Goal: Submit feedback/report problem: Submit feedback/report problem

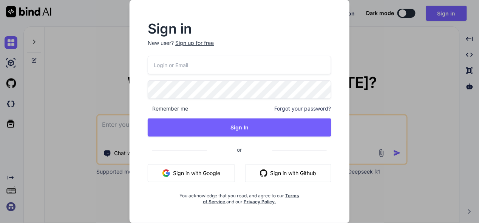
click at [196, 173] on button "Sign in with Google" at bounding box center [191, 173] width 87 height 18
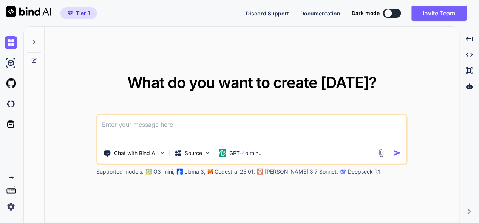
click at [86, 64] on div "What do you want to create [DATE]? Chat with Bind AI Source GPT-4o min.. Suppor…" at bounding box center [252, 125] width 415 height 197
click at [35, 40] on icon at bounding box center [34, 42] width 6 height 6
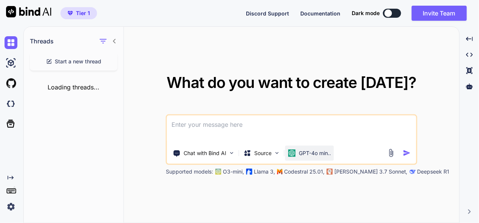
click at [314, 154] on p "GPT-4o min.." at bounding box center [315, 154] width 32 height 8
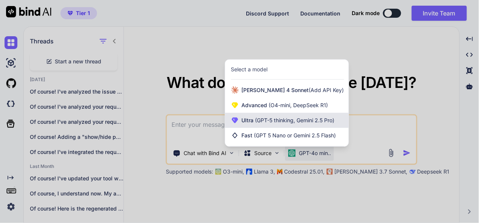
click at [298, 124] on div "Ultra (GPT-5 thinking, Gemini 2.5 Pro)" at bounding box center [287, 120] width 124 height 15
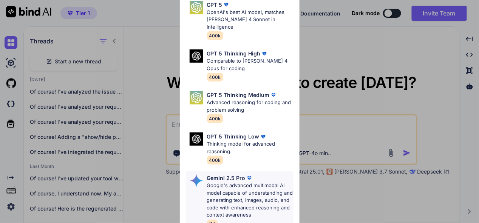
scroll to position [38, 0]
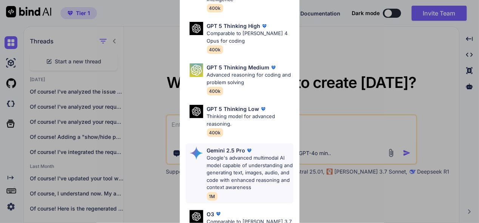
click at [240, 159] on p "Google's advanced multimodal AI model capable of understanding and generating t…" at bounding box center [250, 173] width 87 height 37
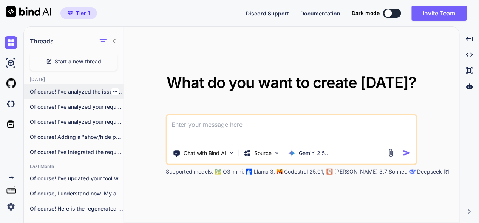
click at [75, 93] on p "Of course! I've analyzed the issue and..." at bounding box center [77, 92] width 94 height 8
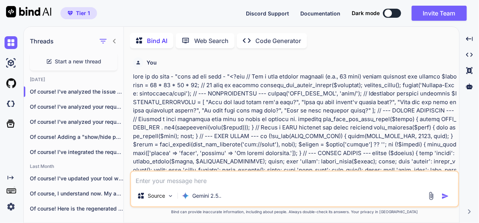
scroll to position [2, 0]
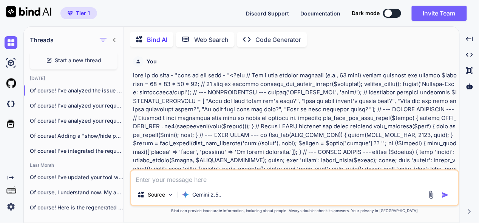
click at [179, 182] on textarea at bounding box center [294, 178] width 327 height 14
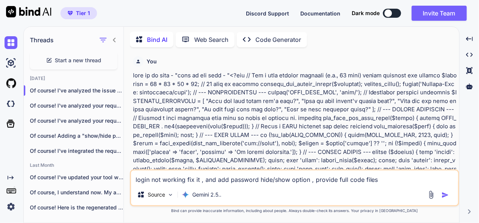
type textarea "login not working fix it , and add password hide/show option , provide full cod…"
click at [447, 194] on img "button" at bounding box center [446, 196] width 8 height 8
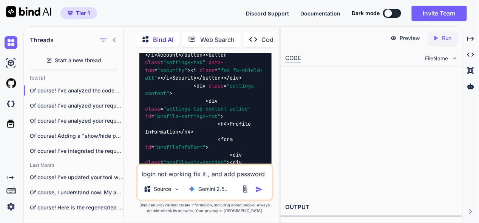
scroll to position [54984, 0]
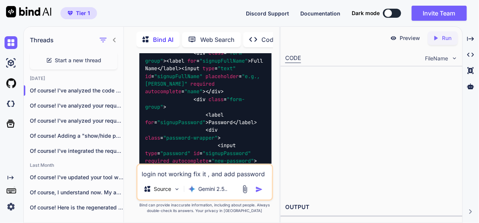
click at [471, 38] on icon "Created with Pixso." at bounding box center [470, 39] width 7 height 7
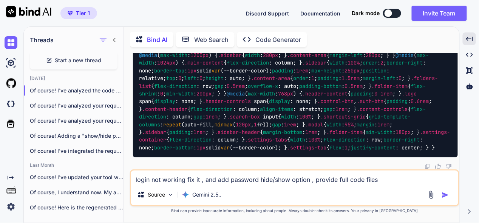
scroll to position [26735, 0]
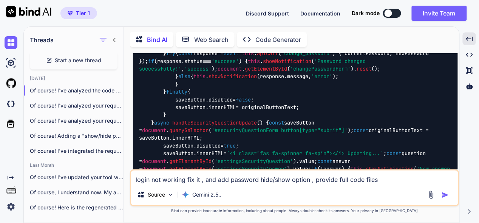
click at [116, 40] on icon at bounding box center [114, 40] width 6 height 6
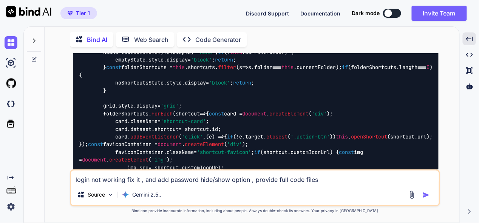
scroll to position [25072, 0]
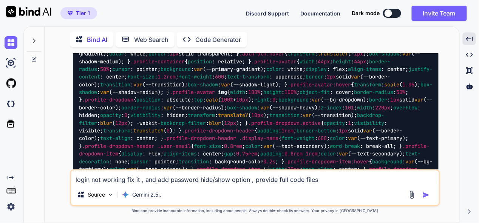
scroll to position [27982, 0]
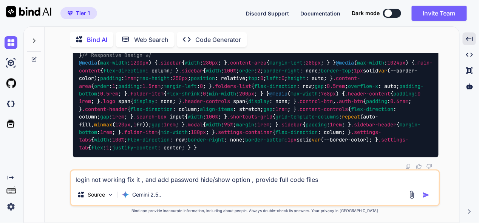
scroll to position [30475, 0]
